Goal: Information Seeking & Learning: Learn about a topic

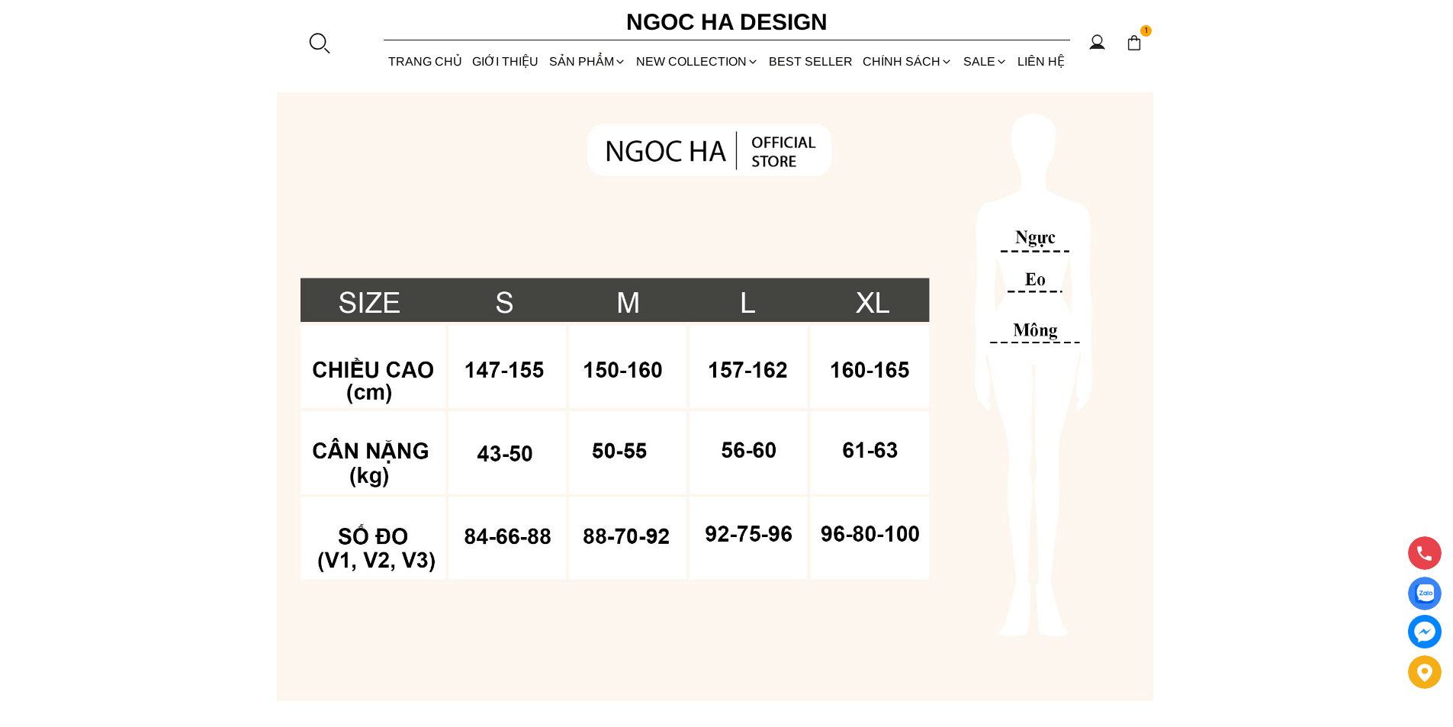
click at [309, 49] on div at bounding box center [318, 42] width 23 height 23
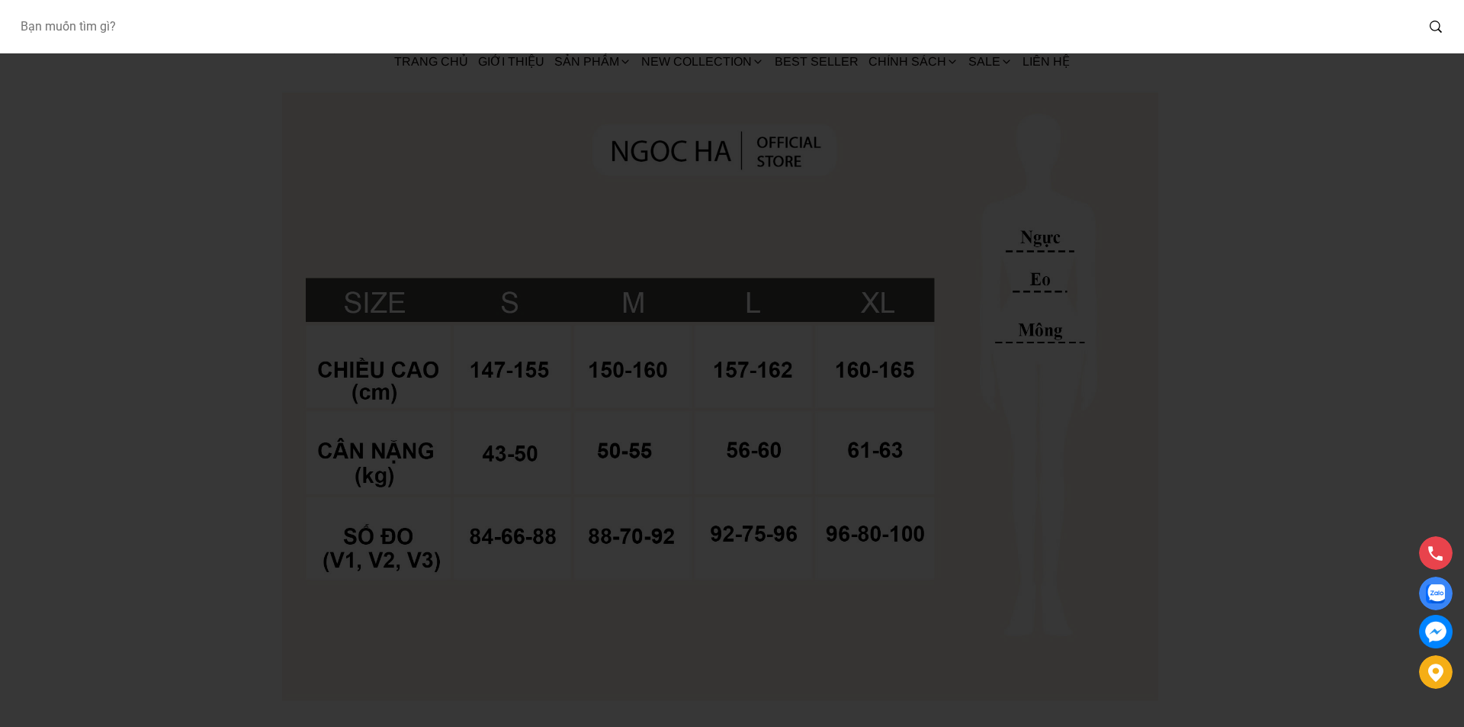
click at [301, 40] on input "Input search Bạn muốn tìm gì?" at bounding box center [712, 26] width 1408 height 35
type input "QO59"
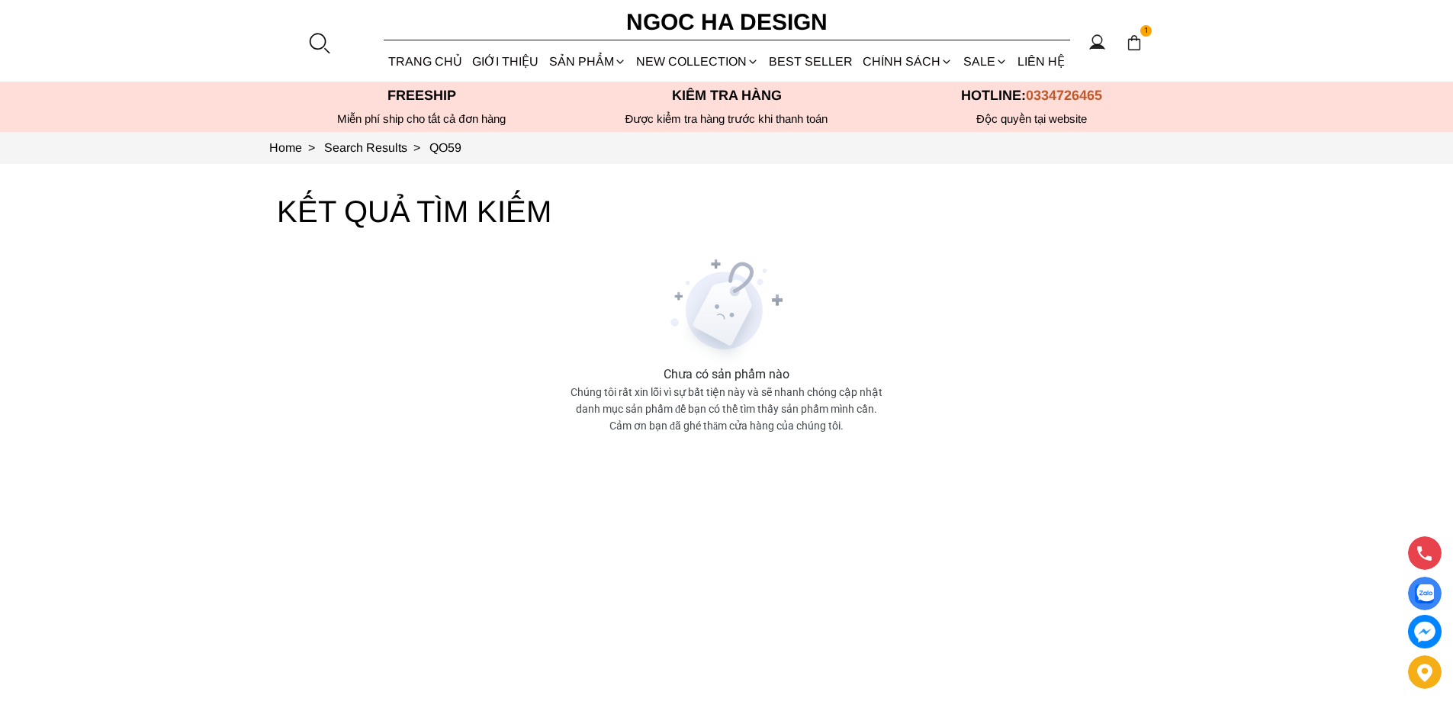
click at [306, 40] on section "QO59 1 Trang chủ Giới thiệu Sản phẩm Áo Áo thun Áo sơ mi Áo Peplum Áo lụa Áo le…" at bounding box center [726, 41] width 1453 height 82
click at [311, 38] on div at bounding box center [318, 42] width 23 height 23
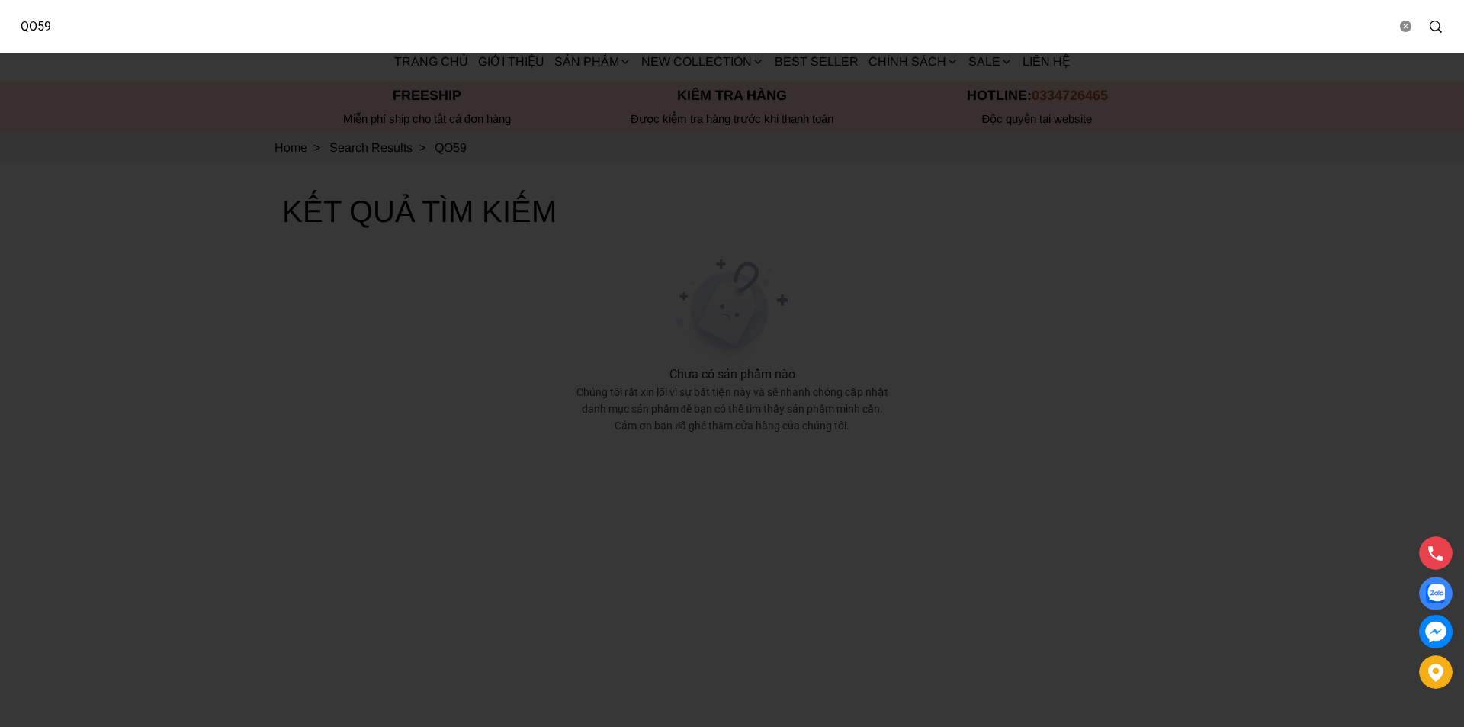
click at [37, 21] on input "QO59" at bounding box center [702, 26] width 1389 height 35
type input "Q059"
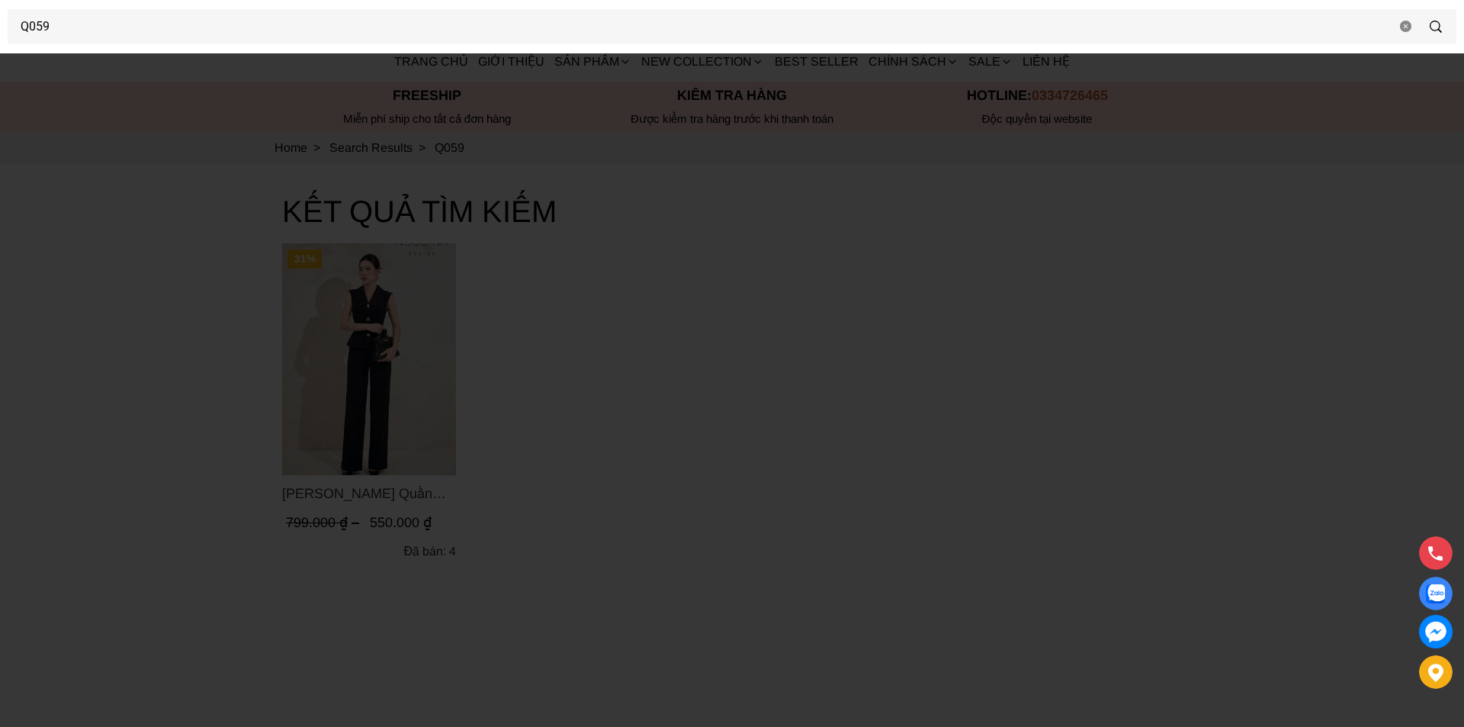
click at [318, 333] on div at bounding box center [732, 363] width 1464 height 727
click at [319, 332] on img "Product image - Lara Pants_ Quần Suông Trắng Q059" at bounding box center [364, 359] width 174 height 232
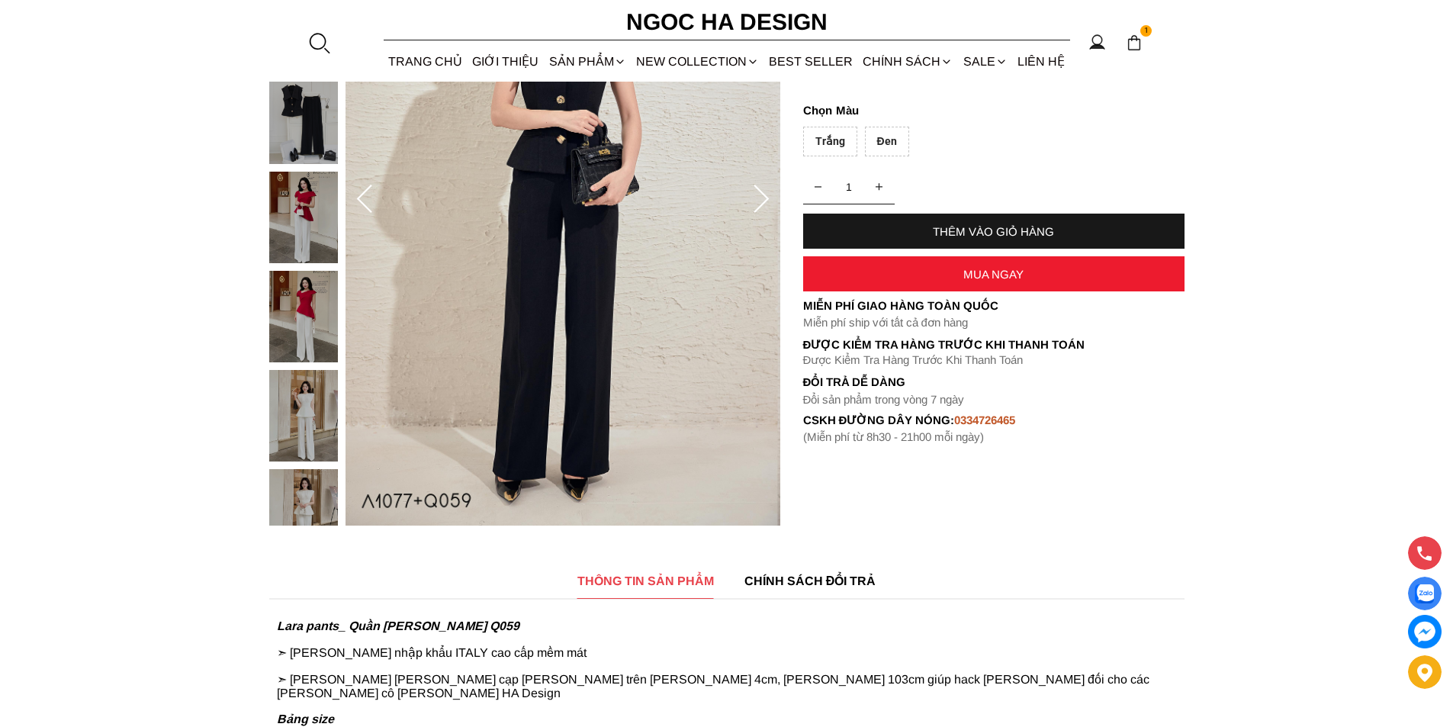
scroll to position [458, 0]
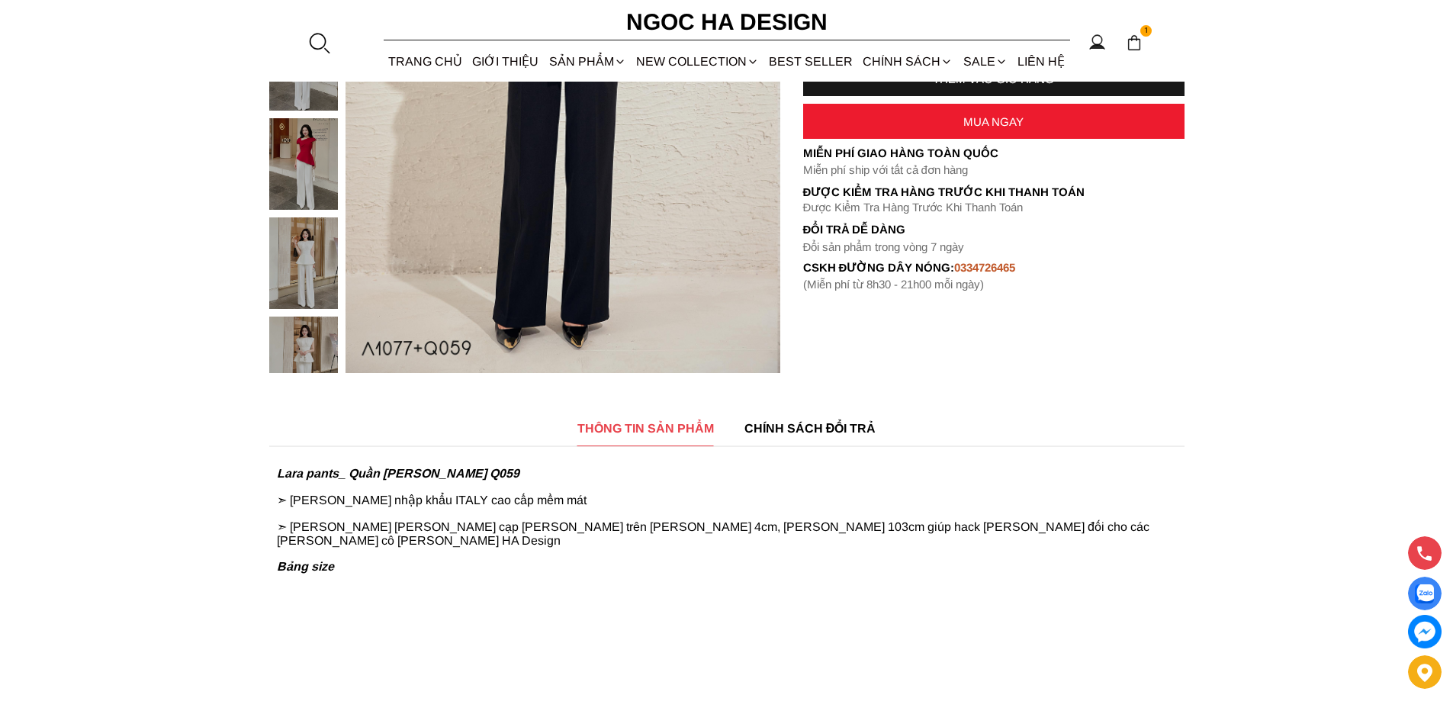
click at [304, 322] on img at bounding box center [303, 362] width 69 height 92
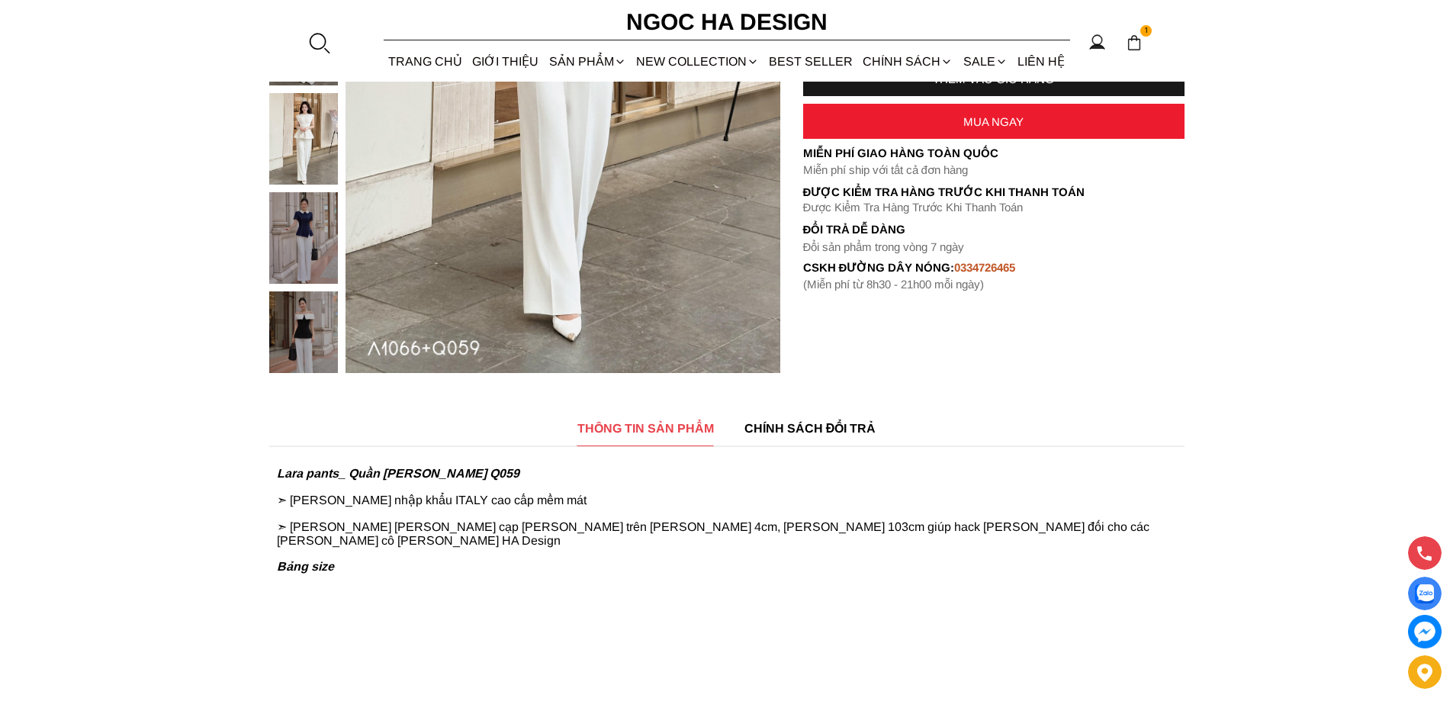
click at [305, 321] on img at bounding box center [303, 337] width 69 height 92
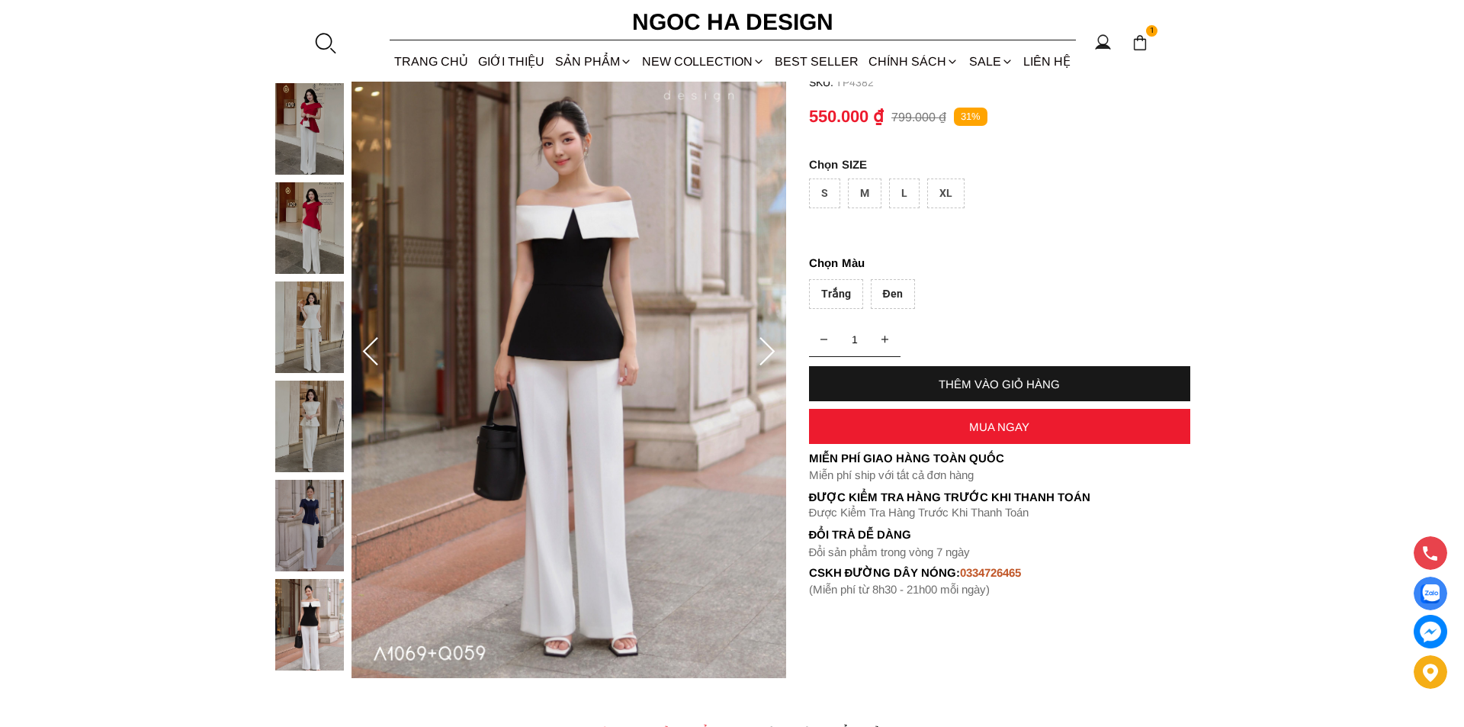
scroll to position [0, 0]
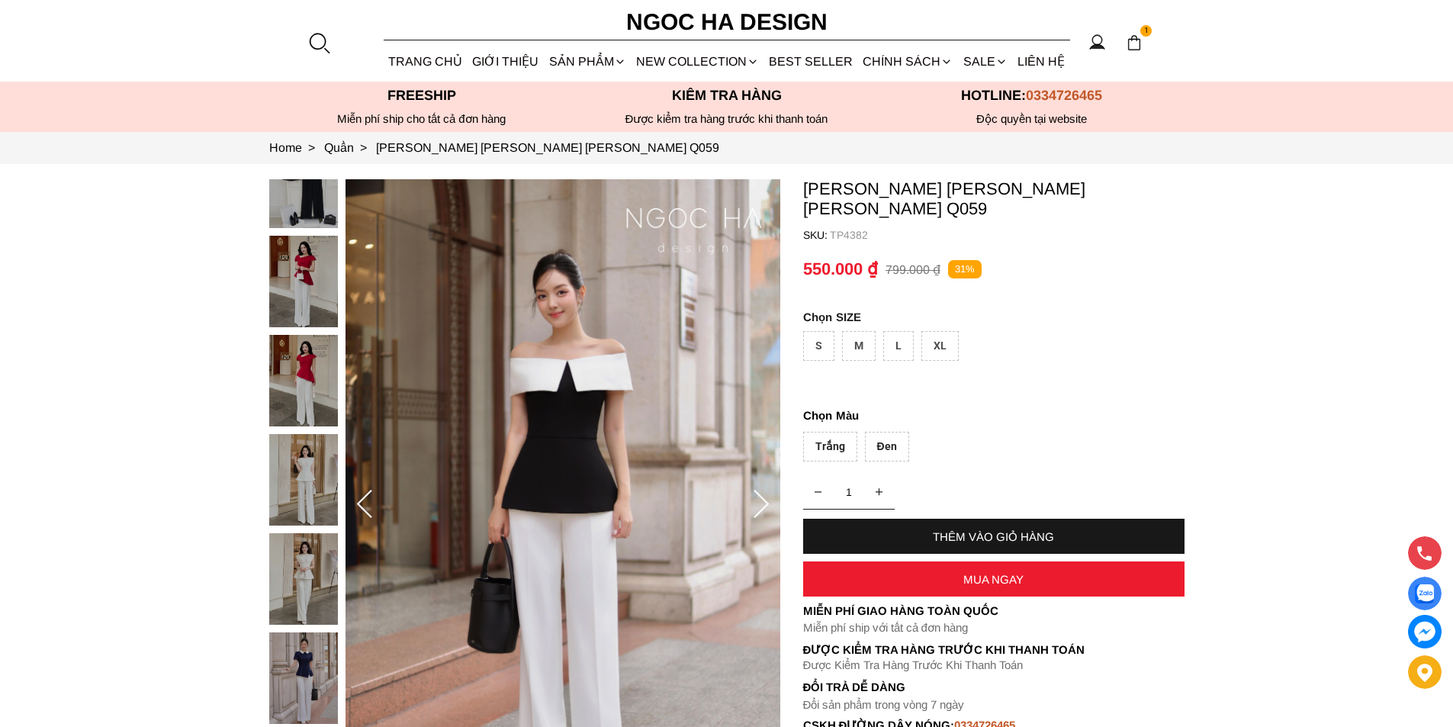
click at [308, 191] on img at bounding box center [303, 183] width 69 height 92
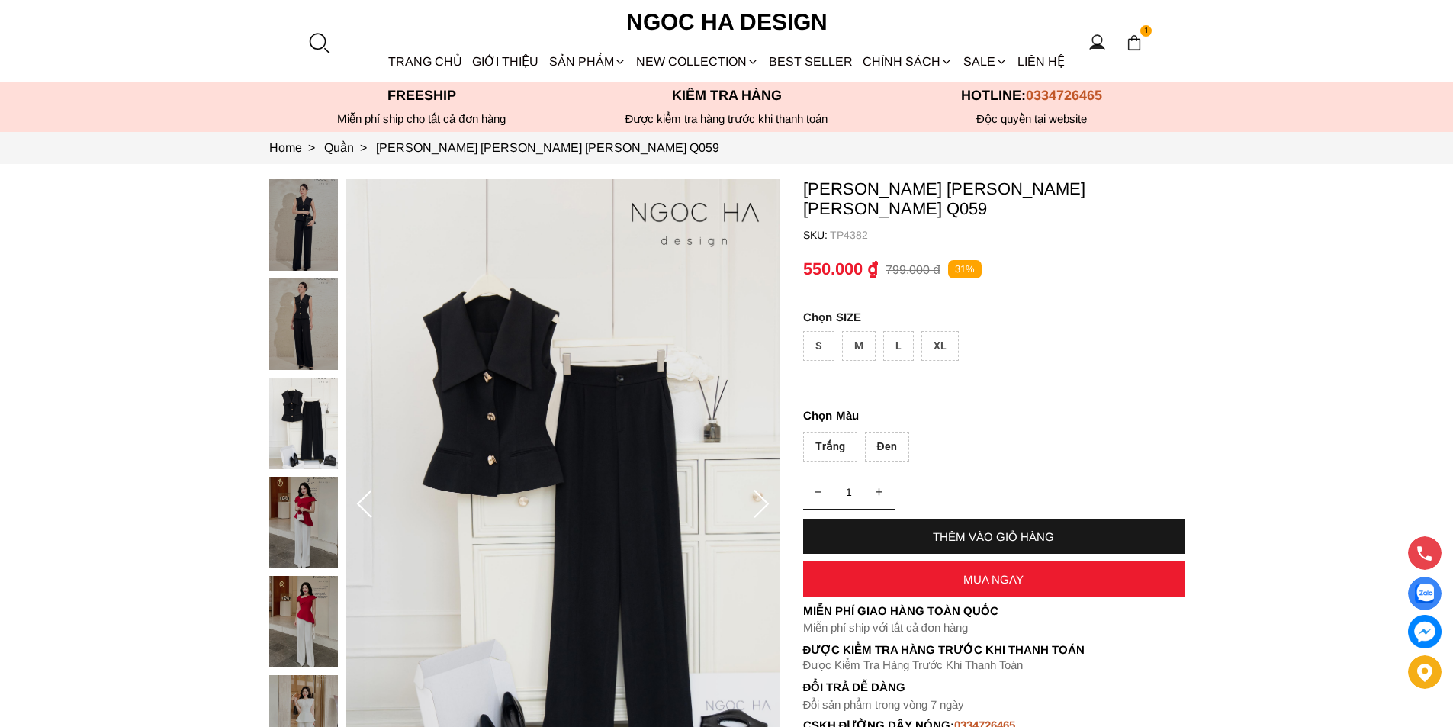
click at [326, 41] on div at bounding box center [318, 42] width 23 height 23
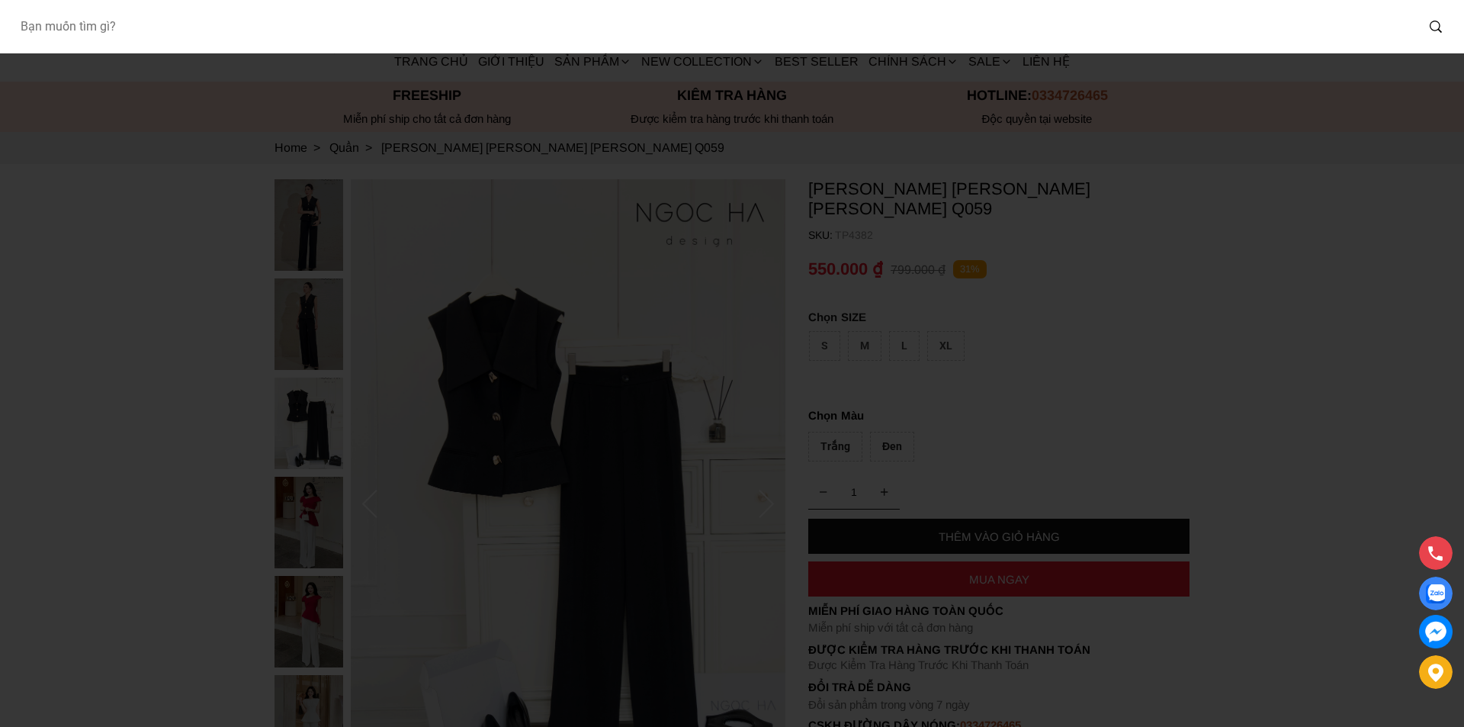
click at [231, 34] on input "Input search Bạn muốn tìm gì?" at bounding box center [712, 26] width 1408 height 35
type input "BJ127"
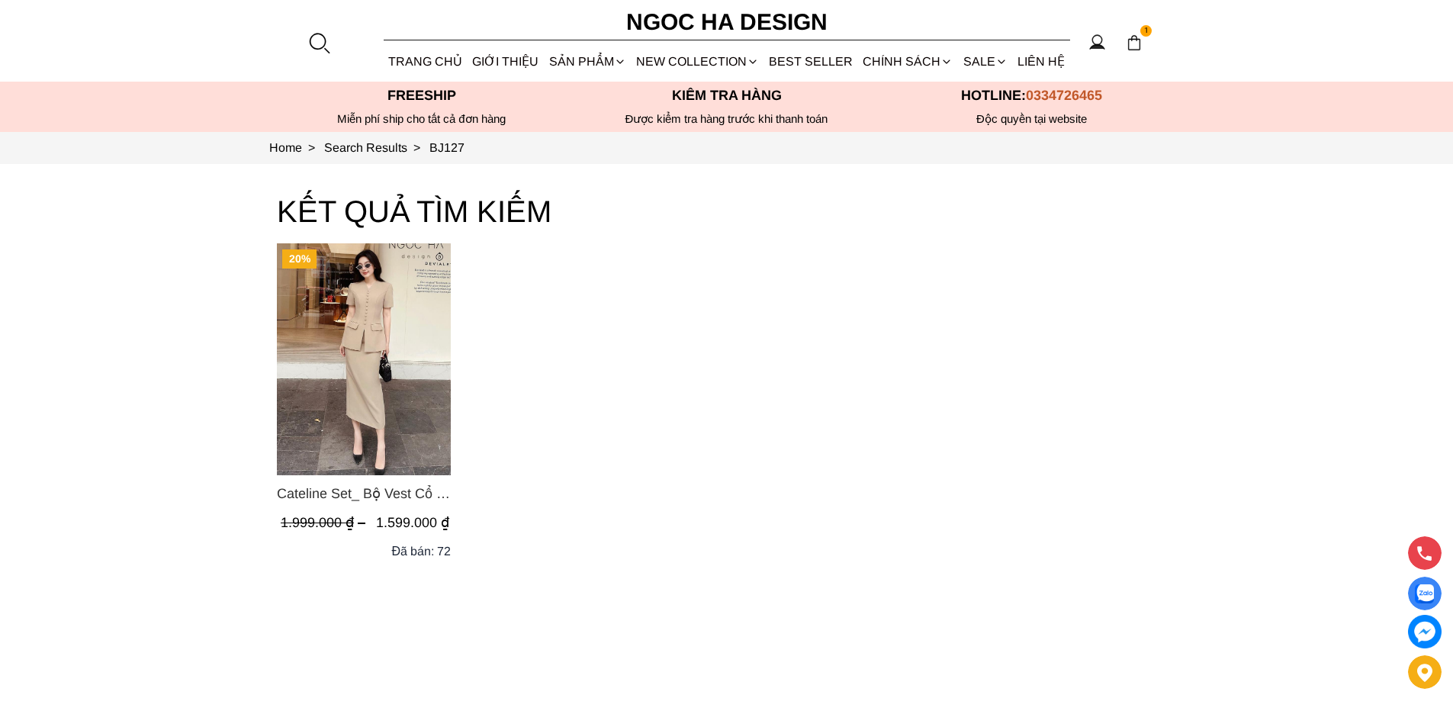
click at [331, 356] on img "Product image - Cateline Set_ Bộ Vest Cổ V Đính Cúc Nhí Chân Váy Bút Chì BJ127" at bounding box center [364, 359] width 174 height 232
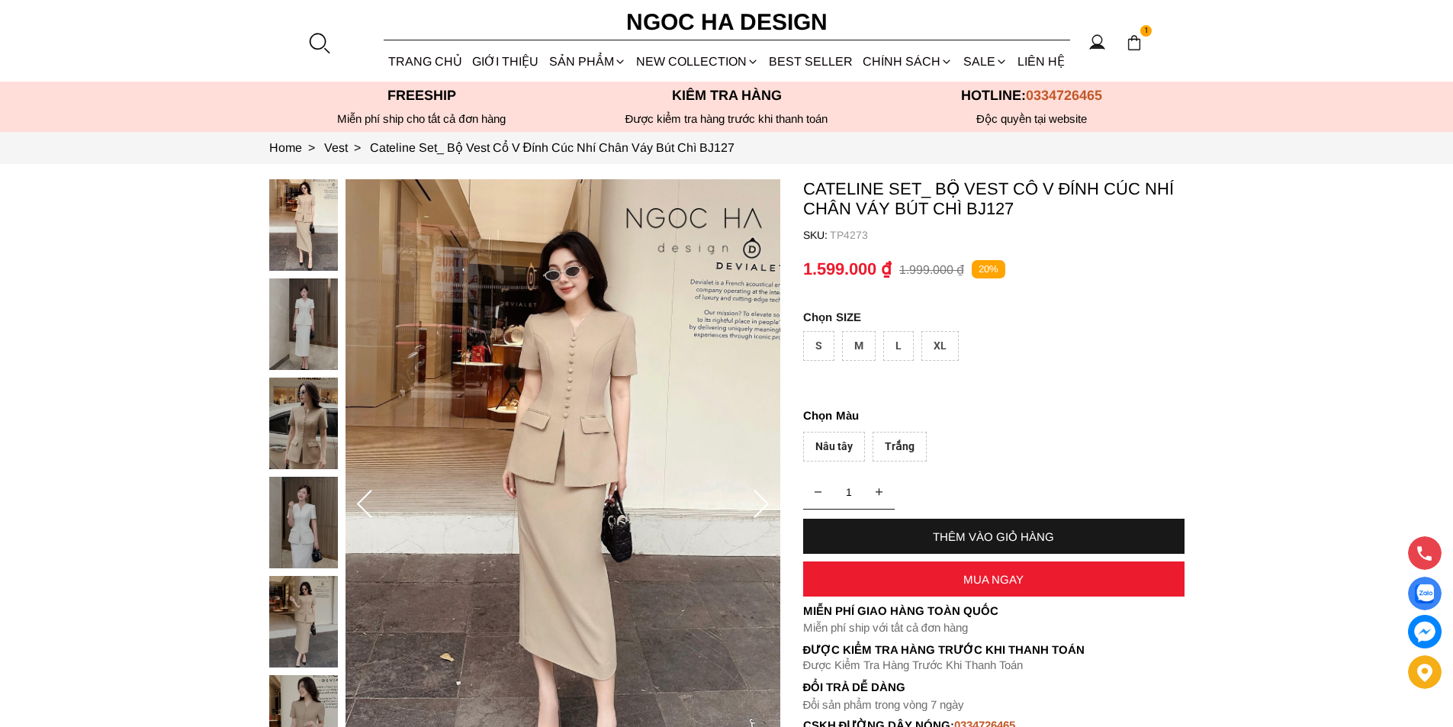
click at [293, 507] on div at bounding box center [307, 625] width 76 height 892
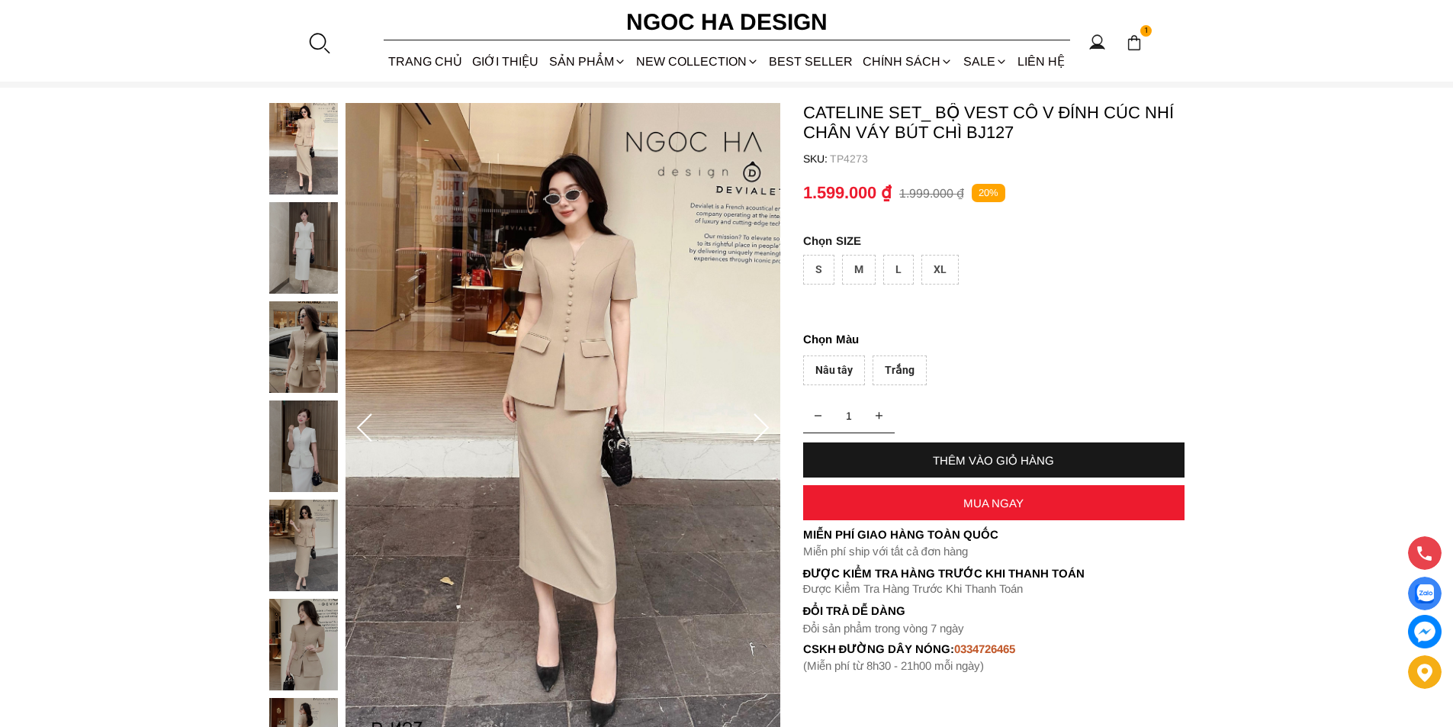
click at [292, 428] on img at bounding box center [303, 446] width 69 height 92
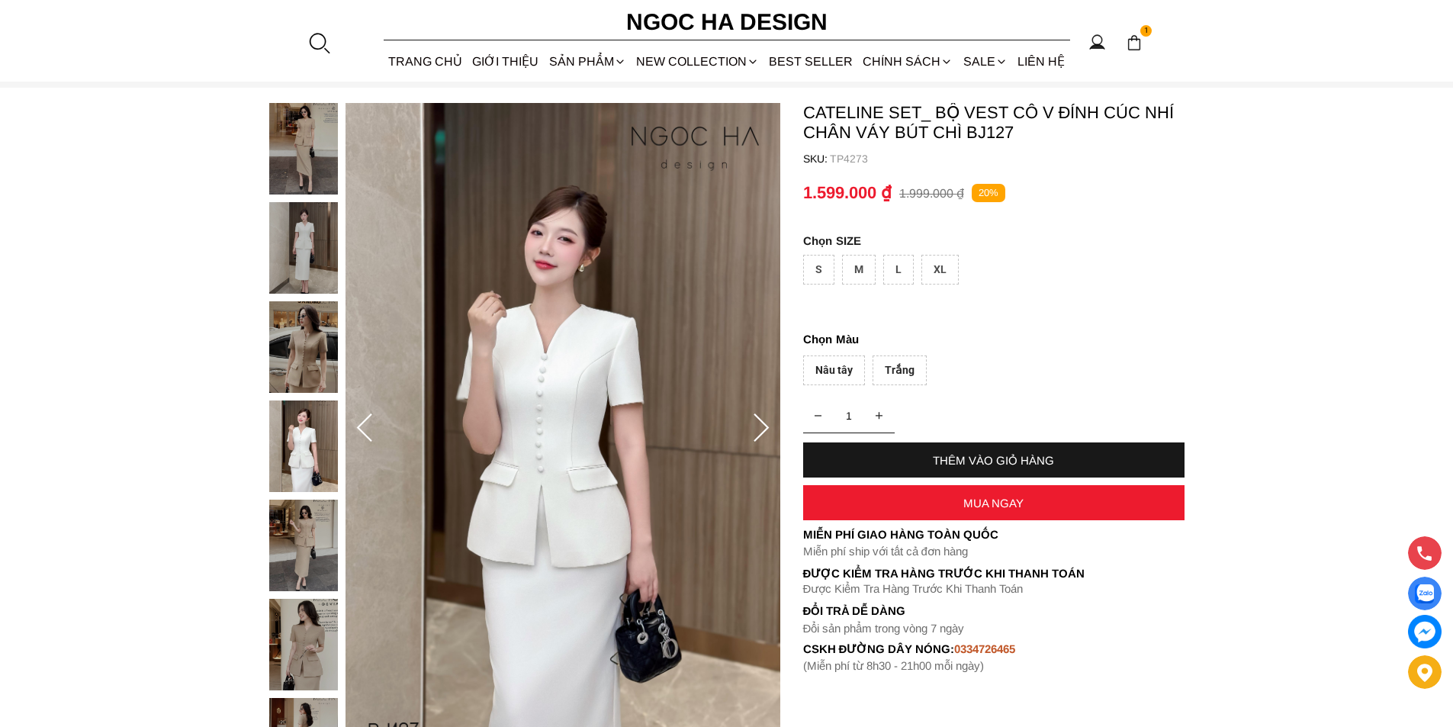
click at [306, 264] on img at bounding box center [303, 248] width 69 height 92
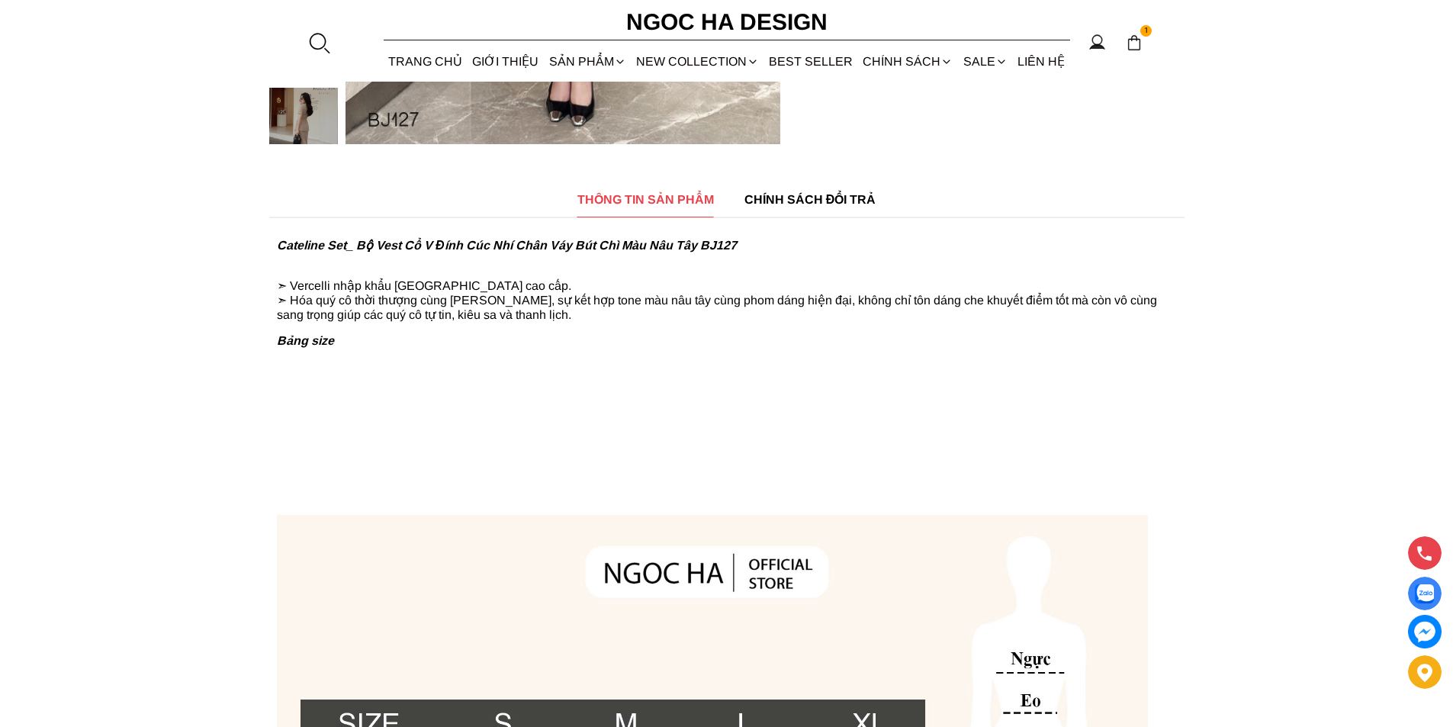
scroll to position [1296, 0]
